Goal: Navigation & Orientation: Find specific page/section

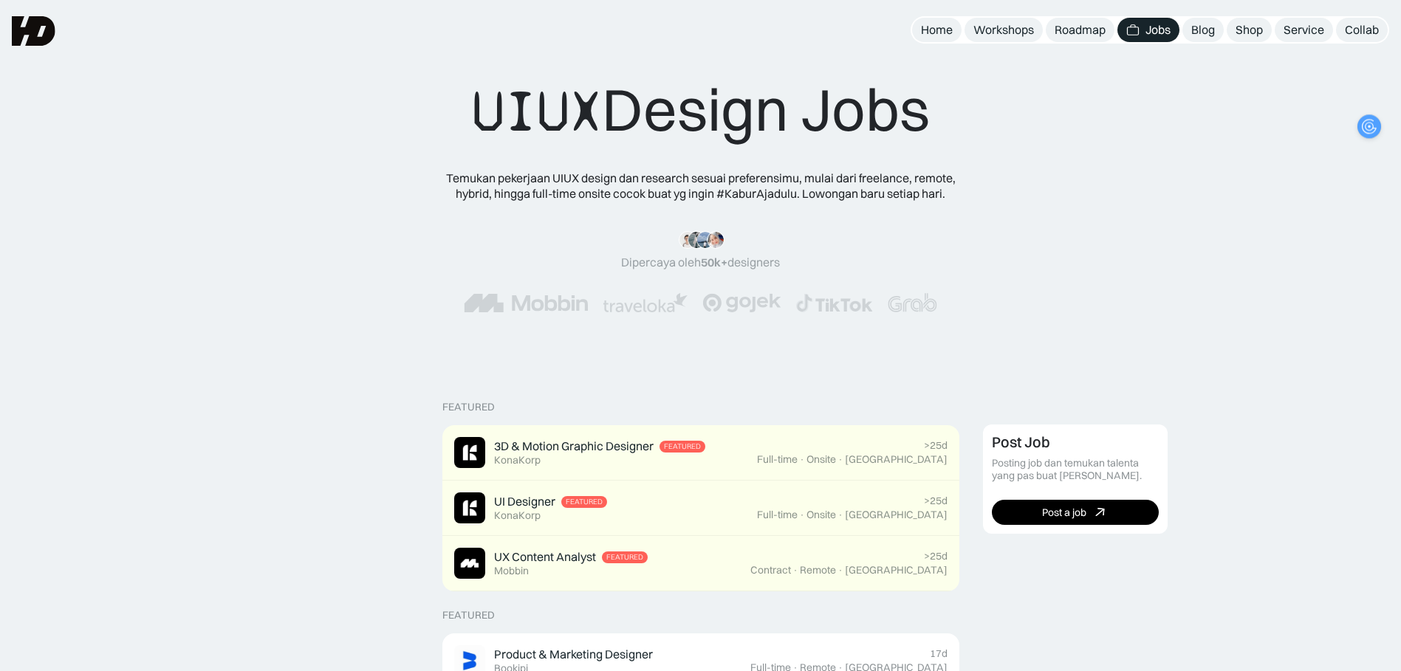
click at [775, 99] on div "UIUX Design Jobs" at bounding box center [701, 110] width 458 height 73
click at [1091, 33] on div "Roadmap" at bounding box center [1080, 30] width 51 height 16
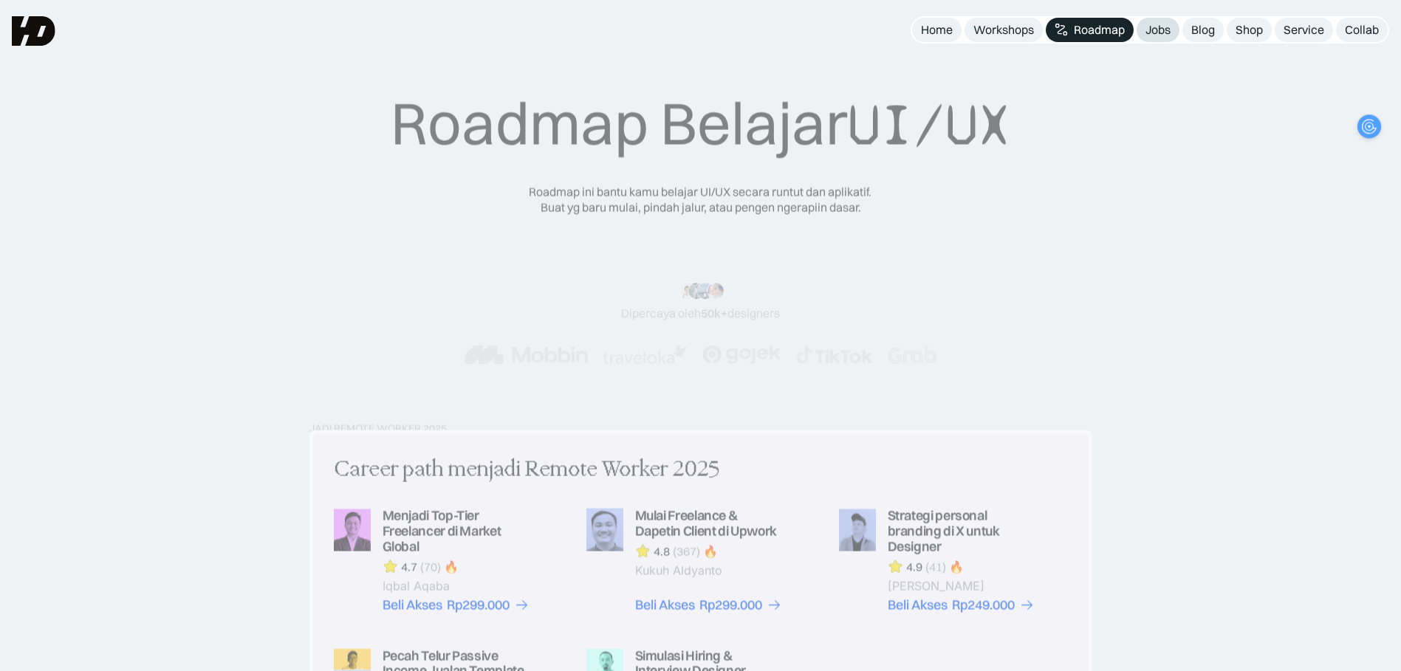
click at [1160, 32] on div "Jobs" at bounding box center [1157, 30] width 25 height 16
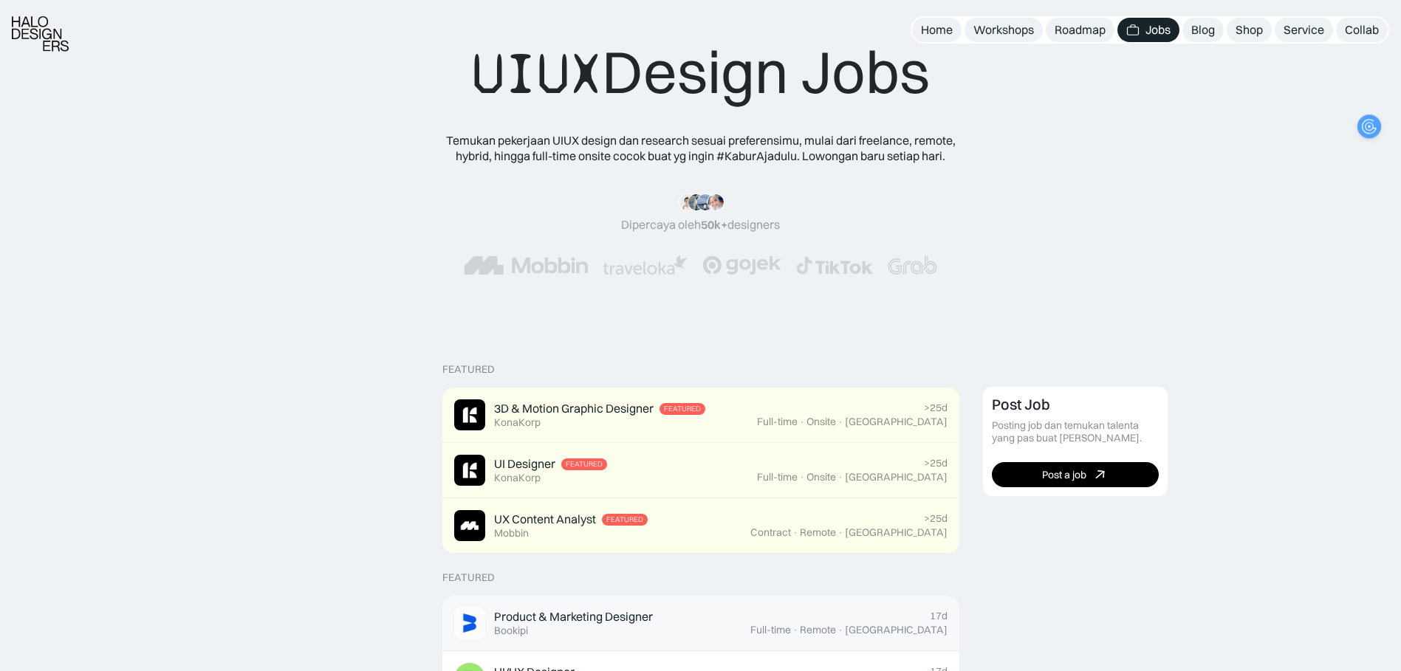
scroll to position [295, 0]
